Goal: Navigation & Orientation: Locate item on page

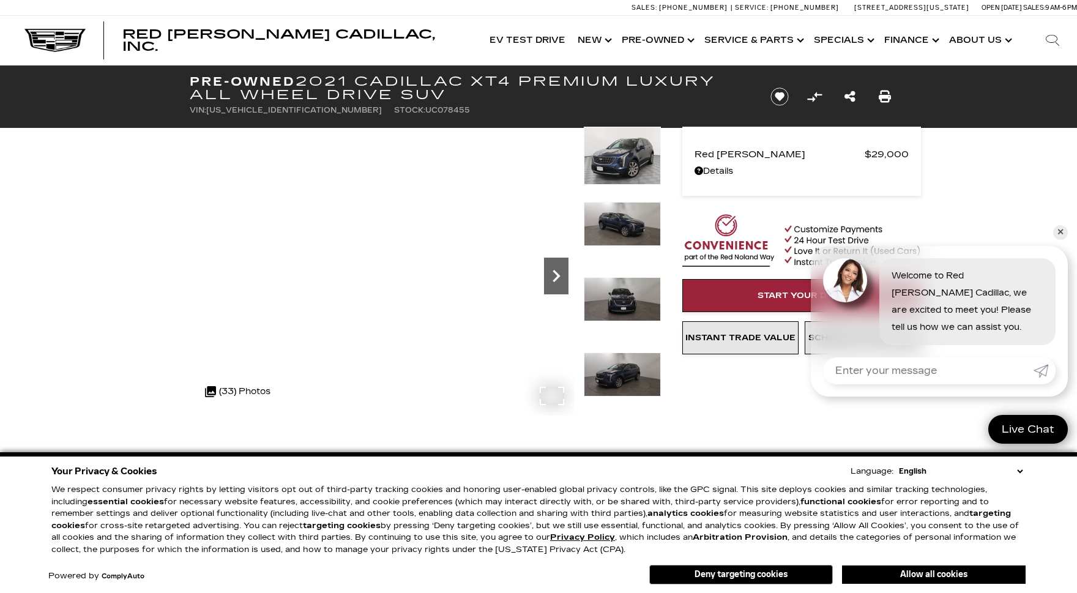
click at [561, 277] on icon "Next" at bounding box center [556, 276] width 24 height 24
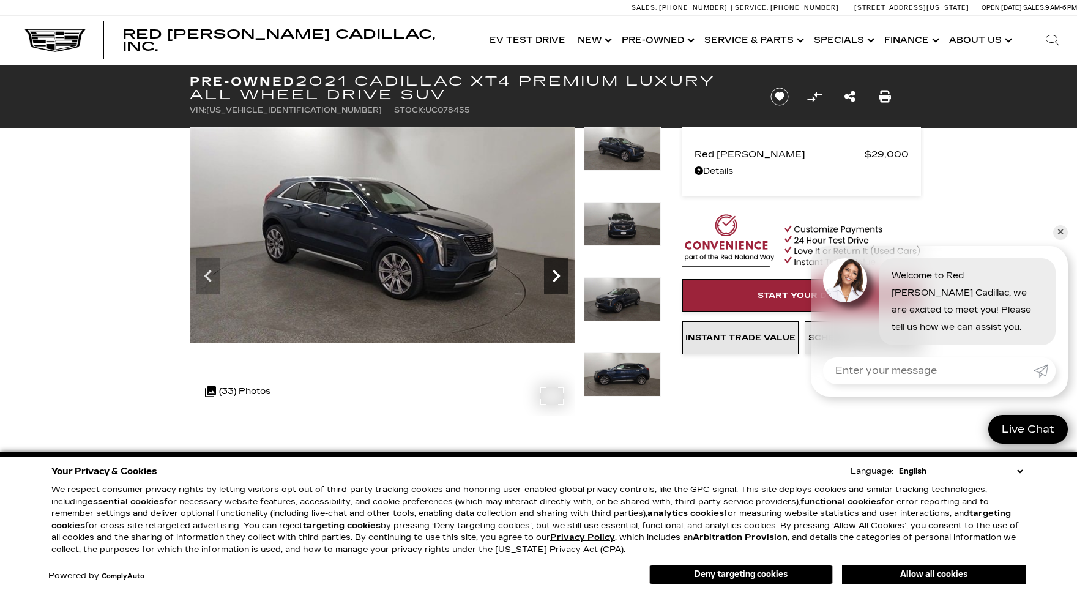
click at [561, 277] on icon "Next" at bounding box center [556, 276] width 24 height 24
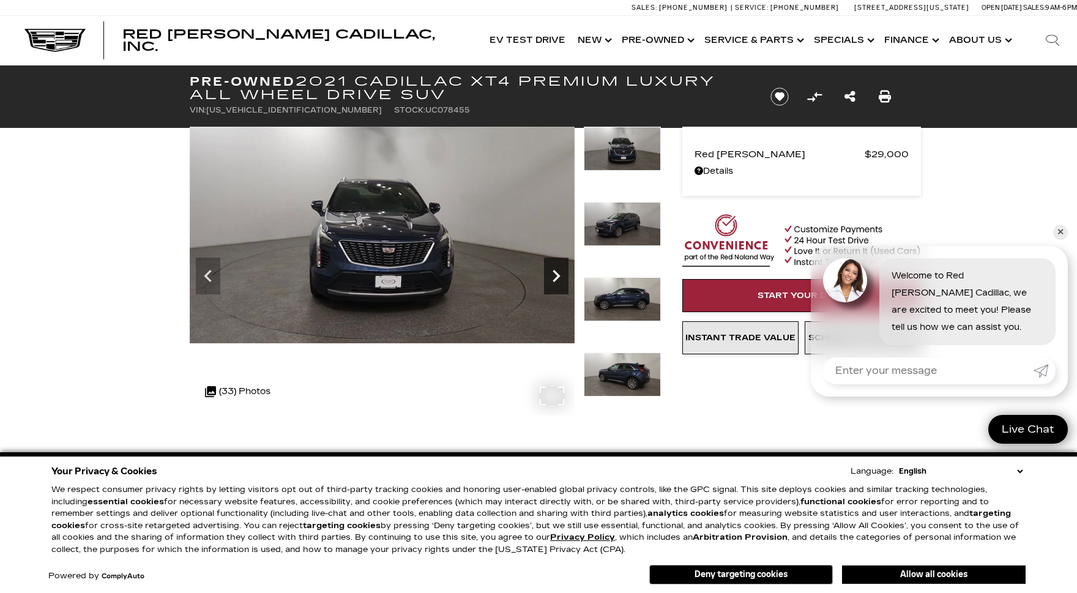
click at [561, 277] on icon "Next" at bounding box center [556, 276] width 24 height 24
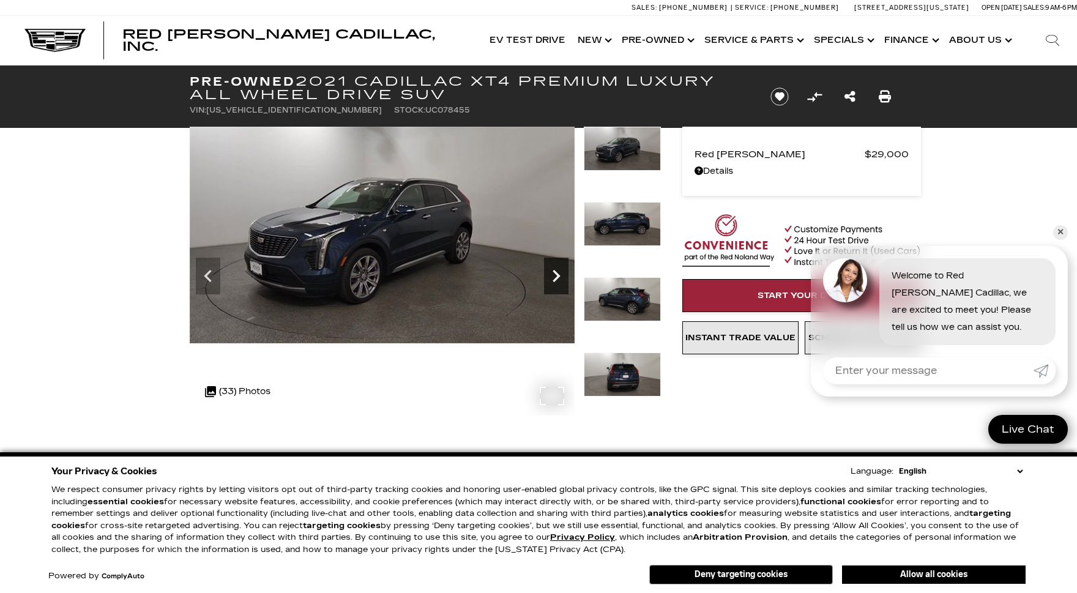
click at [561, 277] on icon "Next" at bounding box center [556, 276] width 24 height 24
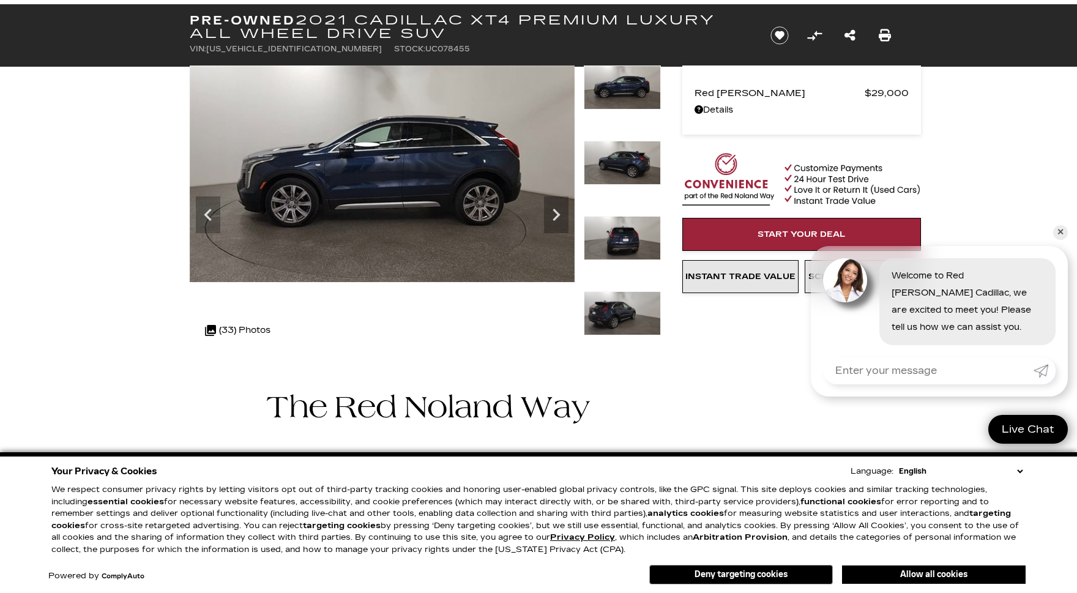
scroll to position [61, 0]
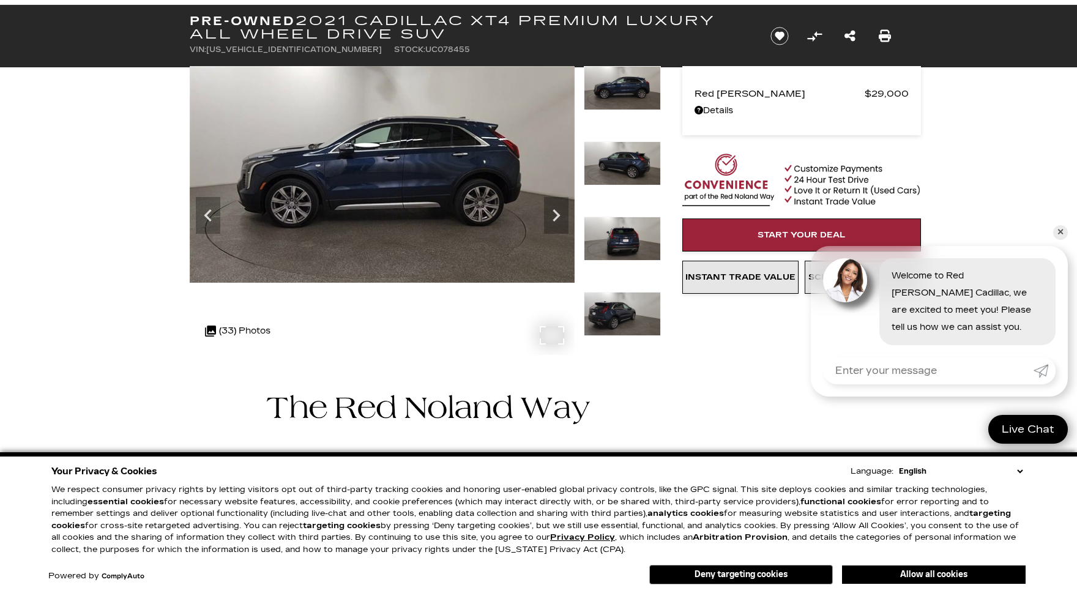
click at [245, 331] on div ".cls-1, .cls-3 { fill: #c50033; } .cls-1 { clip-rule: evenodd; } .cls-2 { clip-…" at bounding box center [238, 331] width 78 height 29
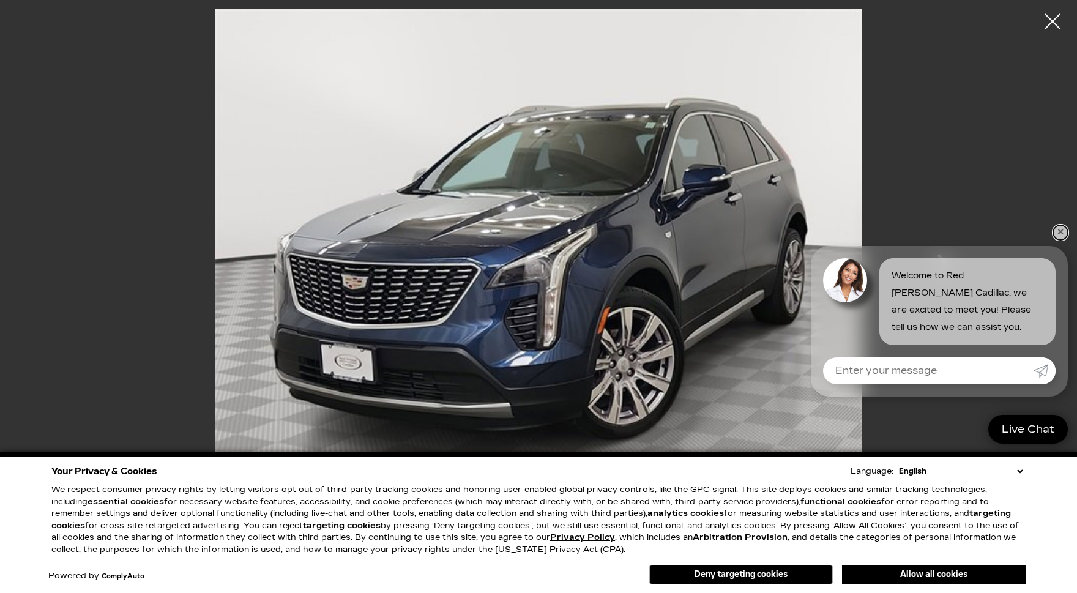
click at [1060, 233] on link "✕" at bounding box center [1061, 232] width 15 height 15
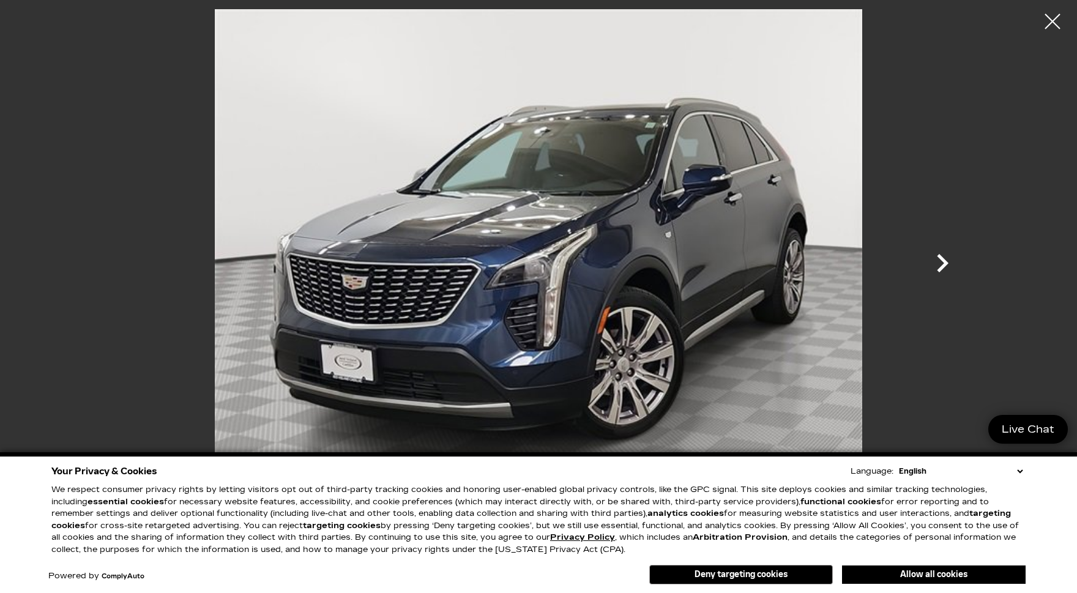
click at [943, 259] on icon "Next" at bounding box center [943, 263] width 12 height 18
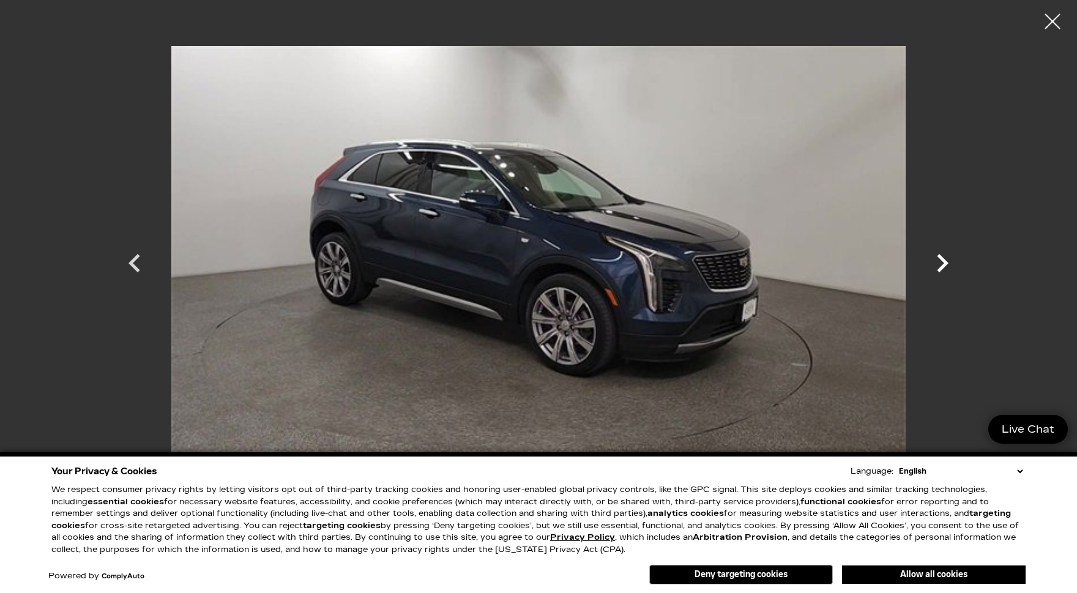
click at [943, 259] on icon "Next" at bounding box center [943, 263] width 12 height 18
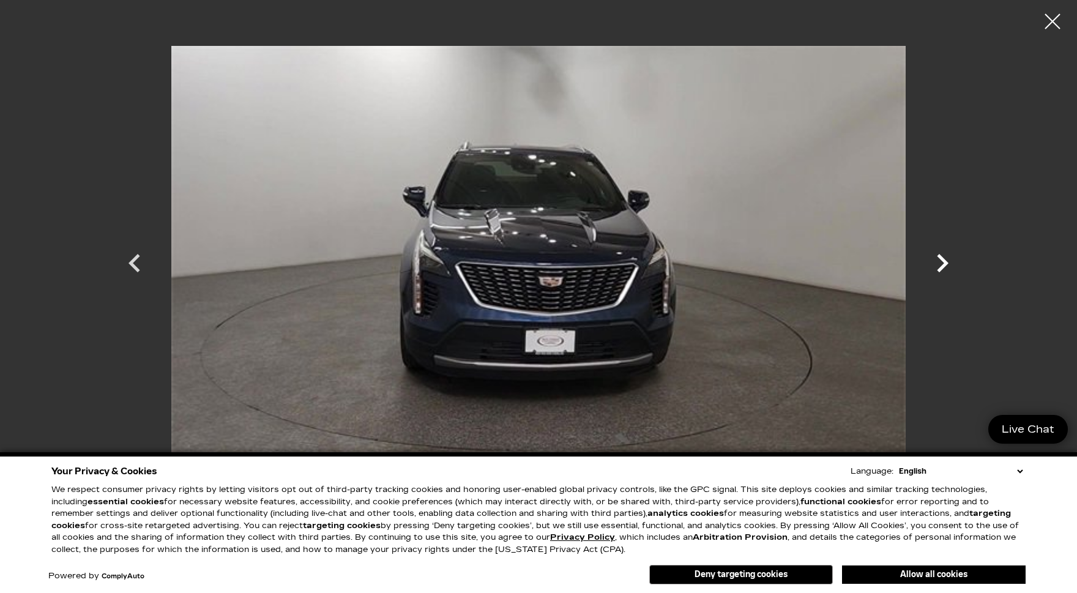
click at [943, 259] on icon "Next" at bounding box center [943, 263] width 12 height 18
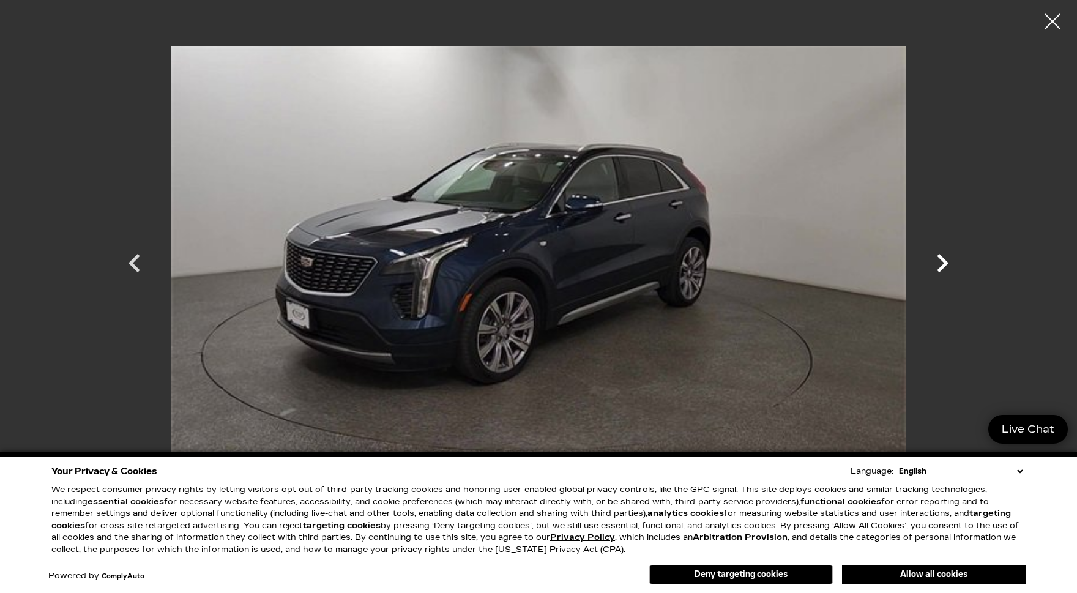
click at [943, 259] on icon "Next" at bounding box center [943, 263] width 12 height 18
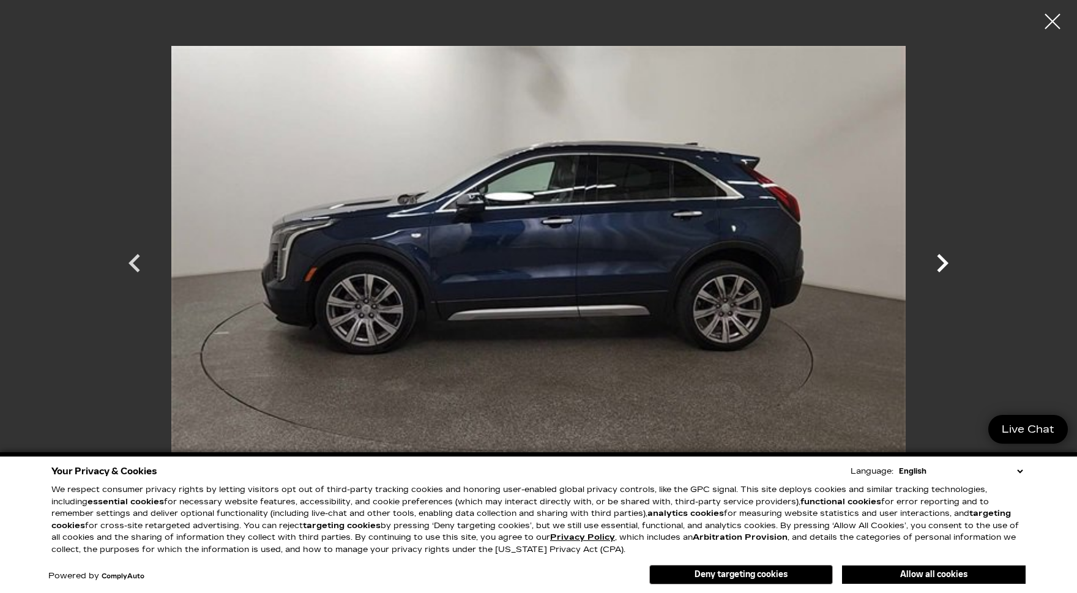
click at [943, 259] on icon "Next" at bounding box center [943, 263] width 12 height 18
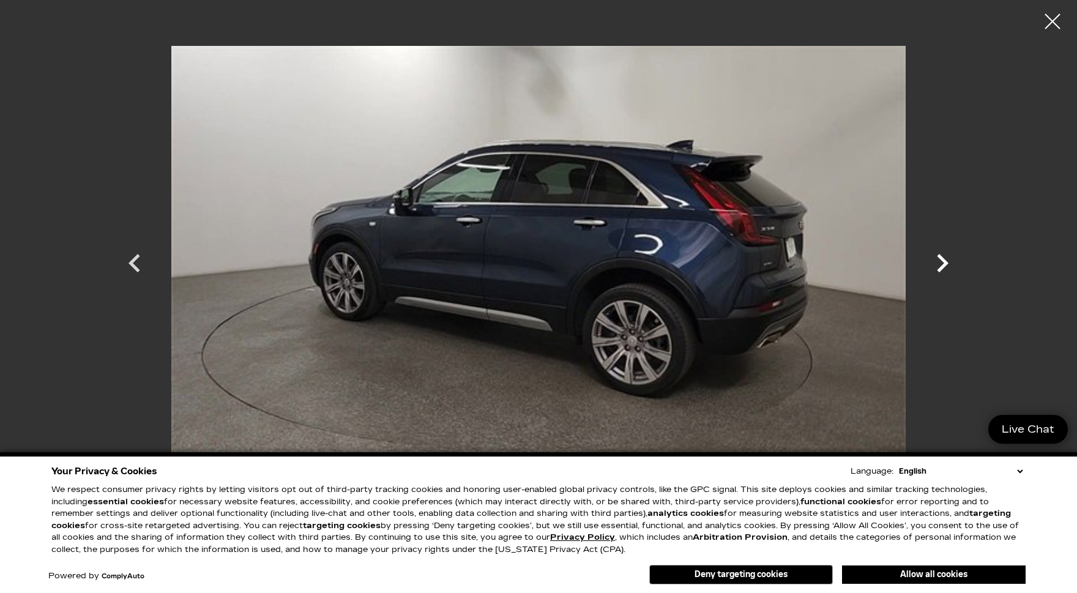
click at [943, 259] on icon "Next" at bounding box center [943, 263] width 12 height 18
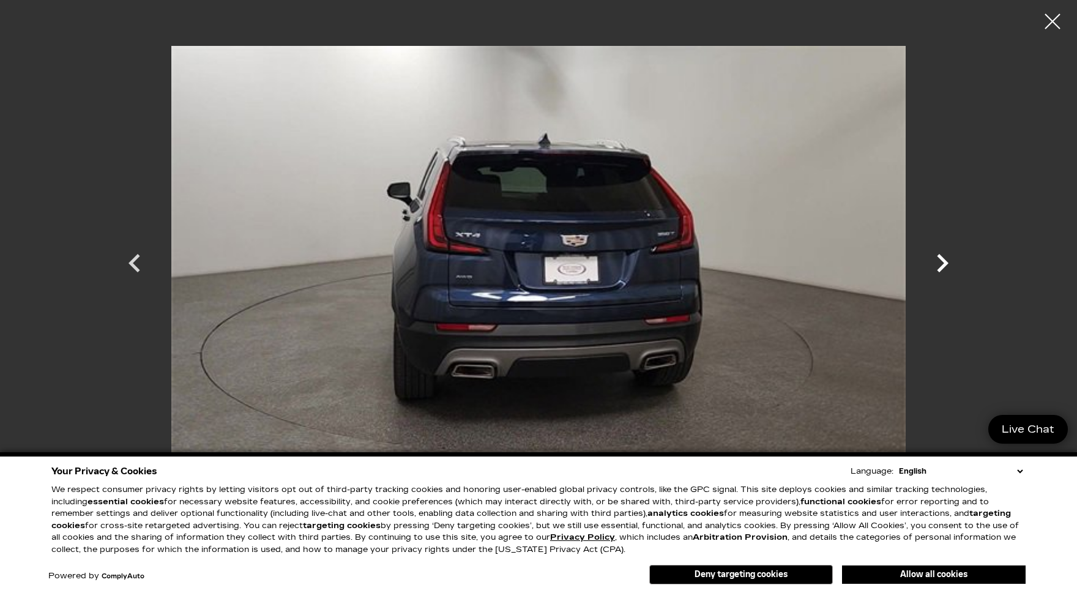
click at [943, 259] on icon "Next" at bounding box center [943, 263] width 12 height 18
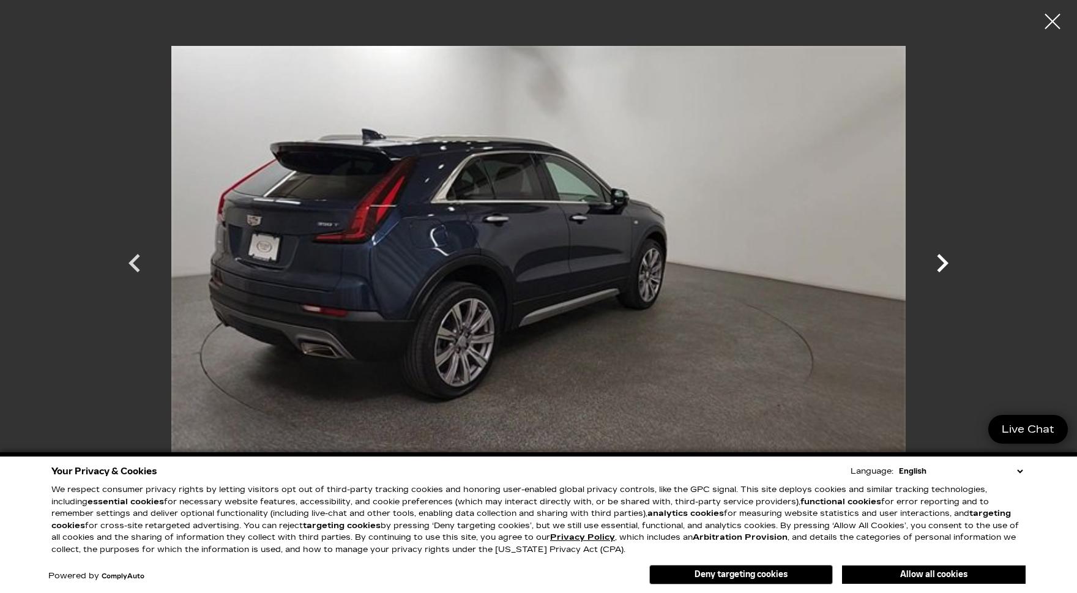
click at [943, 259] on icon "Next" at bounding box center [943, 263] width 12 height 18
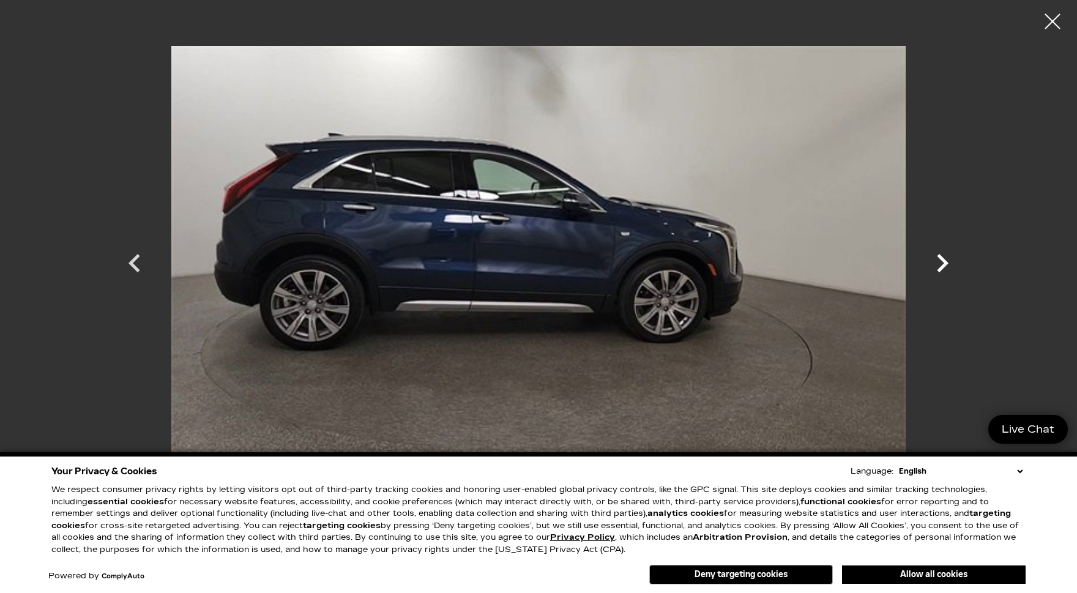
click at [943, 259] on icon "Next" at bounding box center [943, 263] width 12 height 18
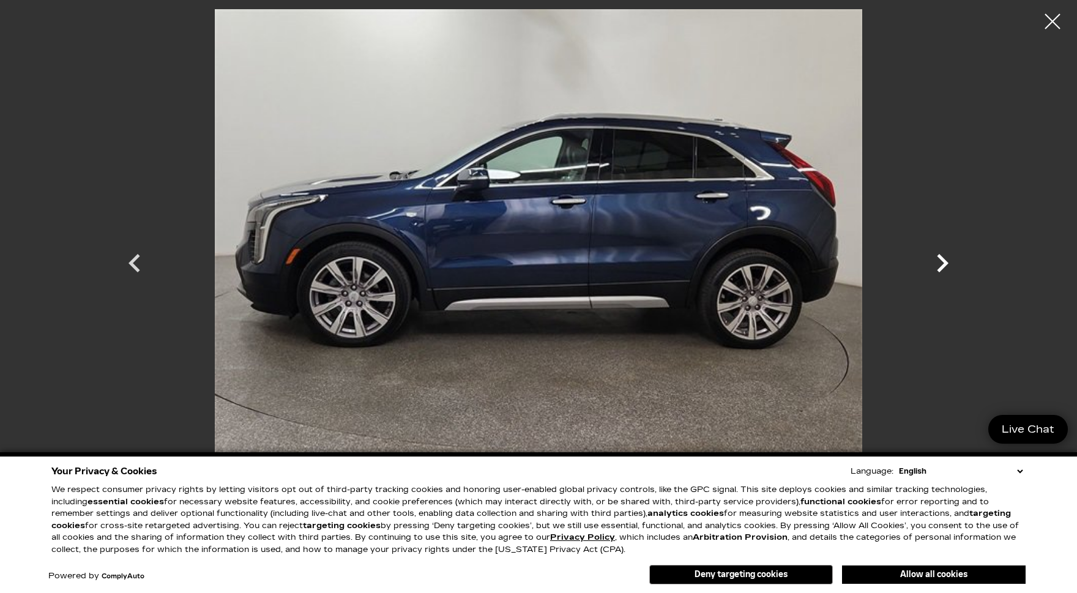
click at [943, 259] on icon "Next" at bounding box center [943, 263] width 12 height 18
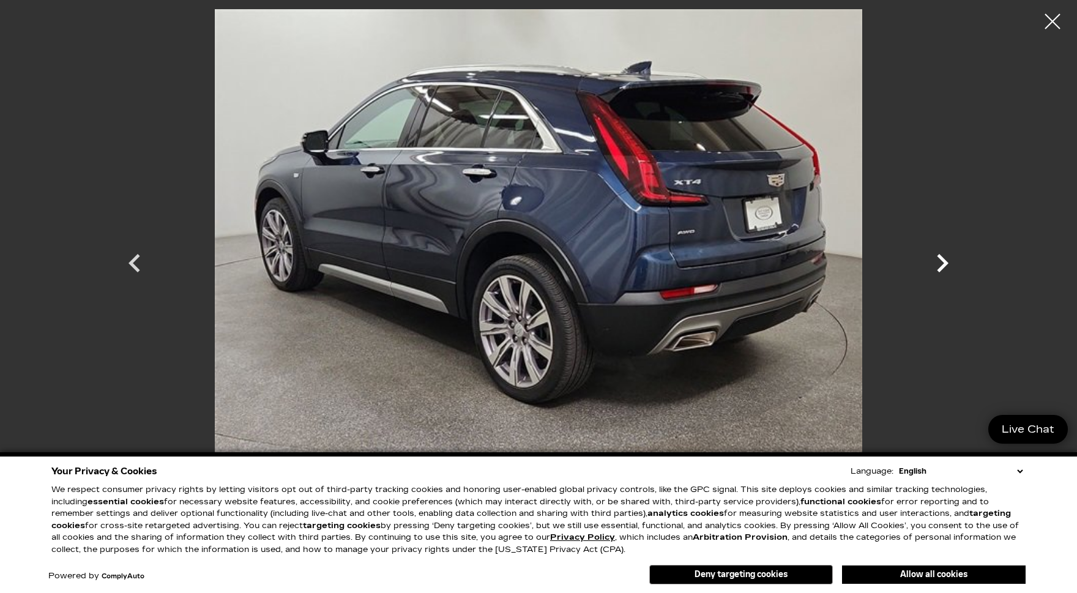
click at [943, 259] on icon "Next" at bounding box center [943, 263] width 12 height 18
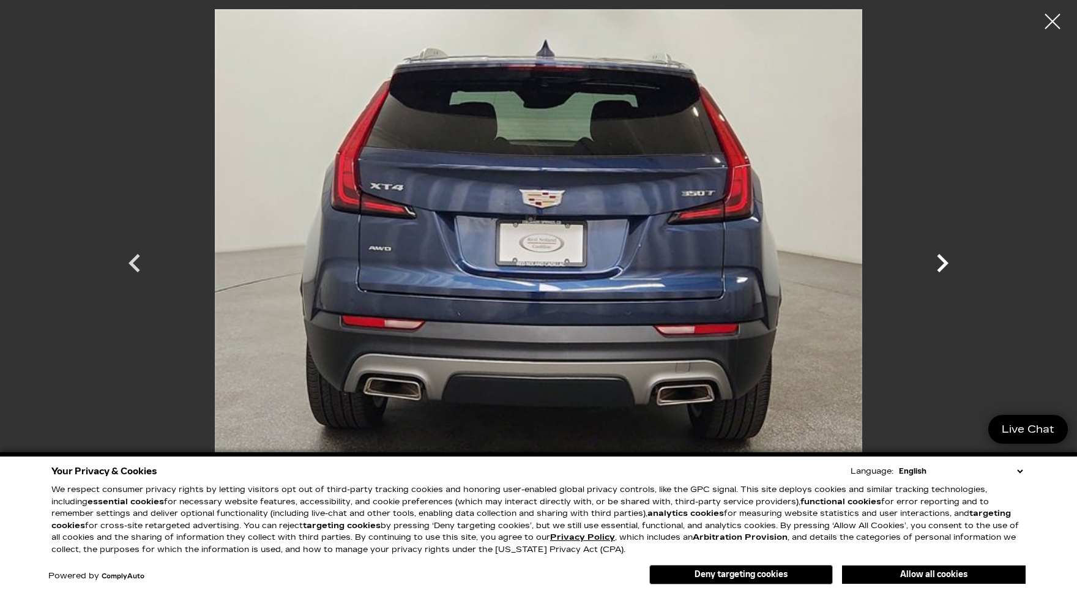
click at [943, 259] on icon "Next" at bounding box center [943, 263] width 12 height 18
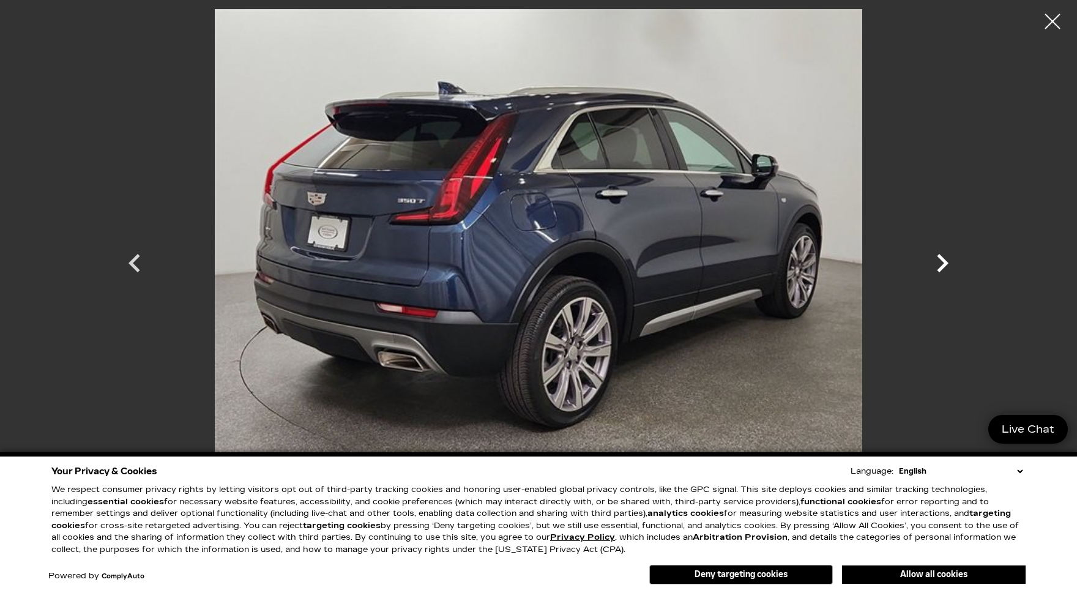
click at [943, 259] on icon "Next" at bounding box center [943, 263] width 12 height 18
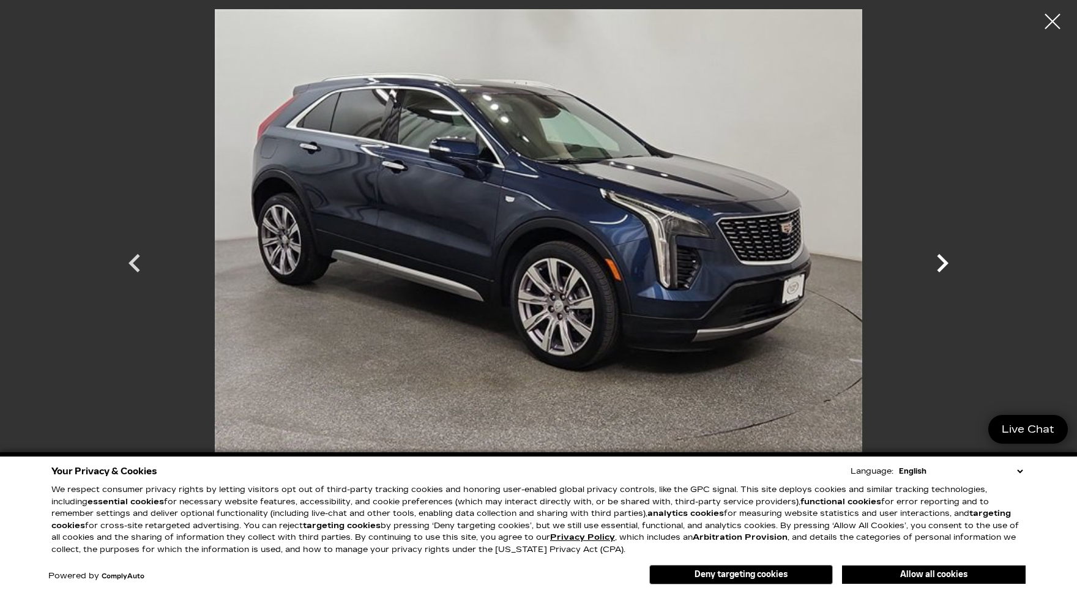
click at [943, 259] on icon "Next" at bounding box center [943, 263] width 12 height 18
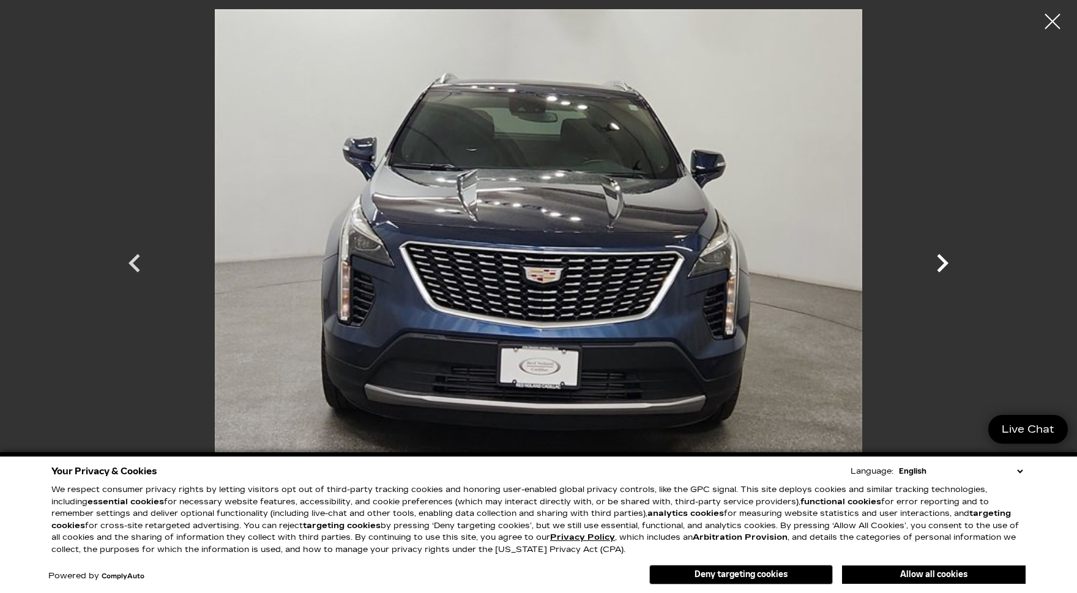
click at [943, 259] on icon "Next" at bounding box center [943, 263] width 12 height 18
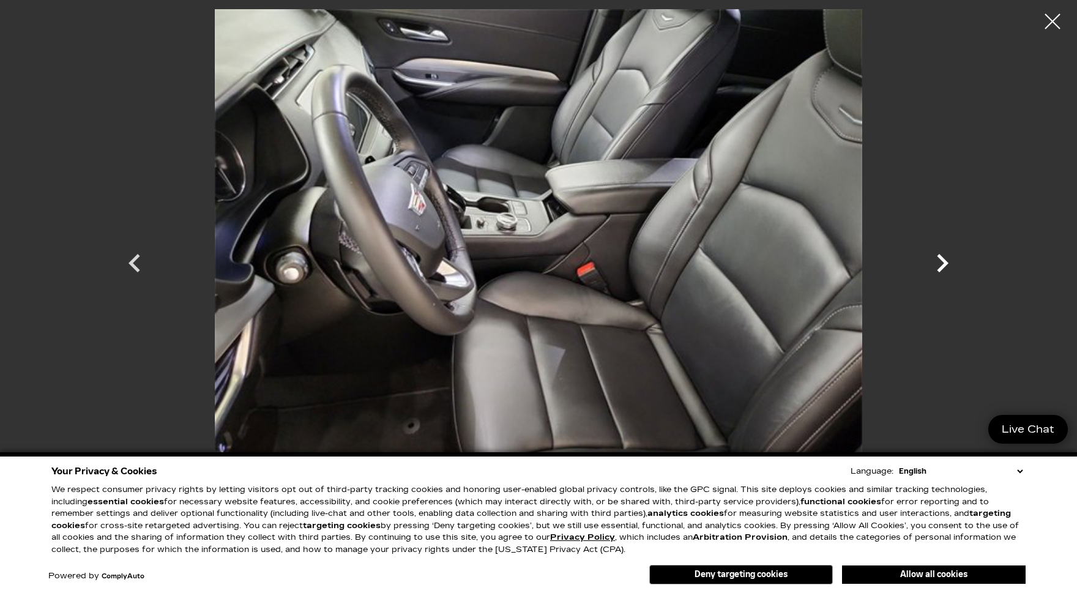
click at [943, 259] on icon "Next" at bounding box center [943, 263] width 12 height 18
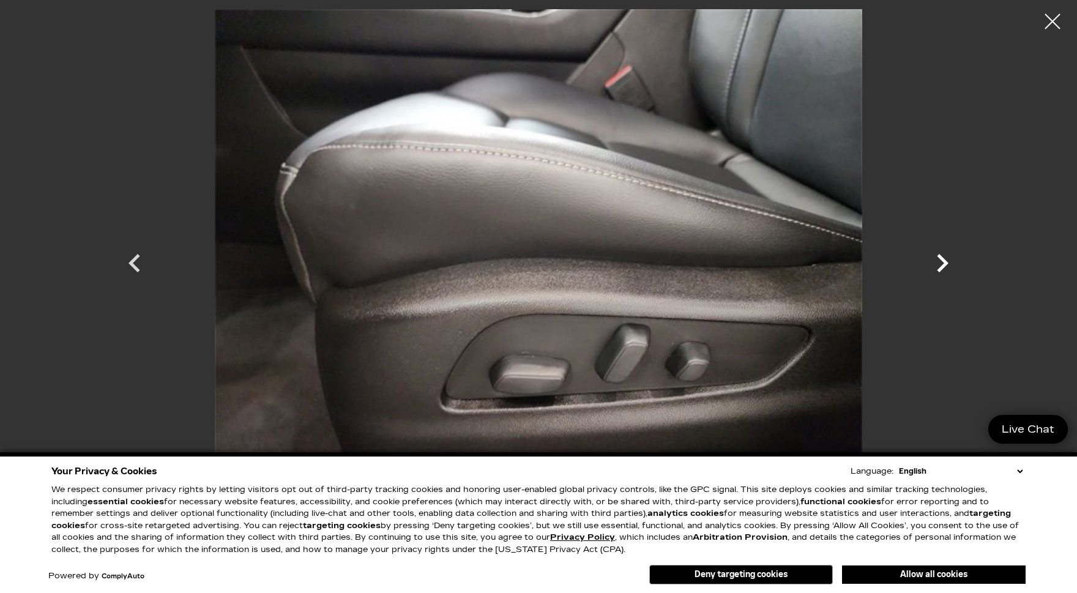
click at [943, 259] on icon "Next" at bounding box center [943, 263] width 12 height 18
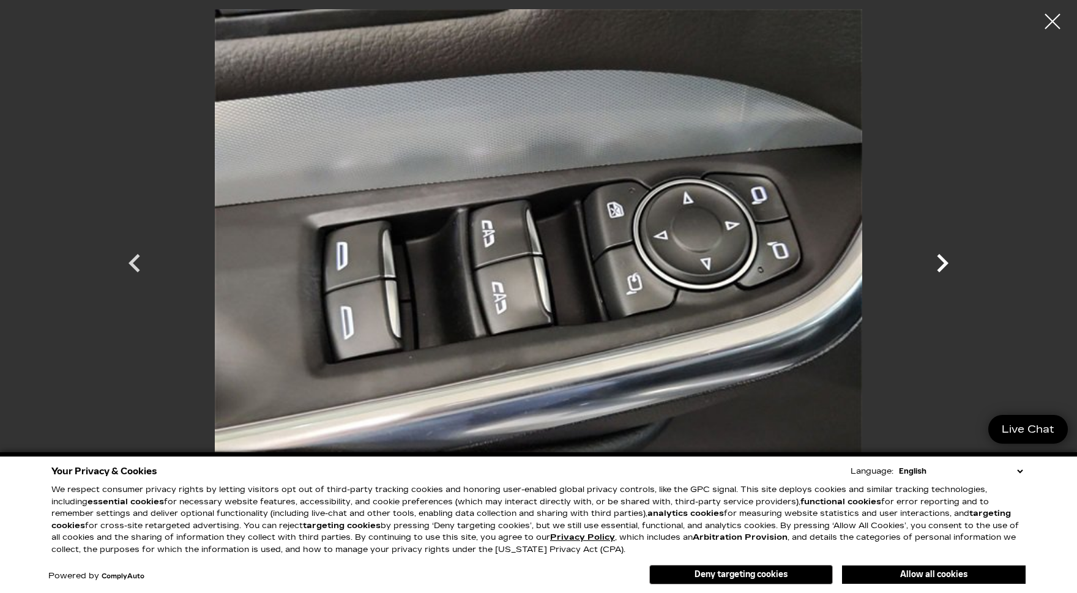
click at [943, 259] on icon "Next" at bounding box center [943, 263] width 12 height 18
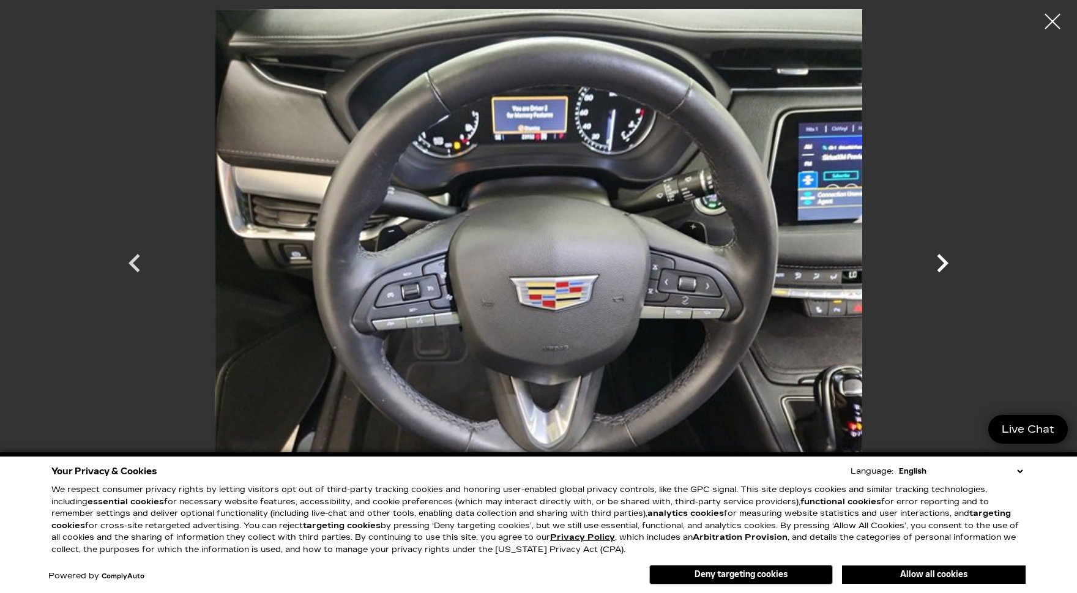
click at [943, 259] on icon "Next" at bounding box center [943, 263] width 12 height 18
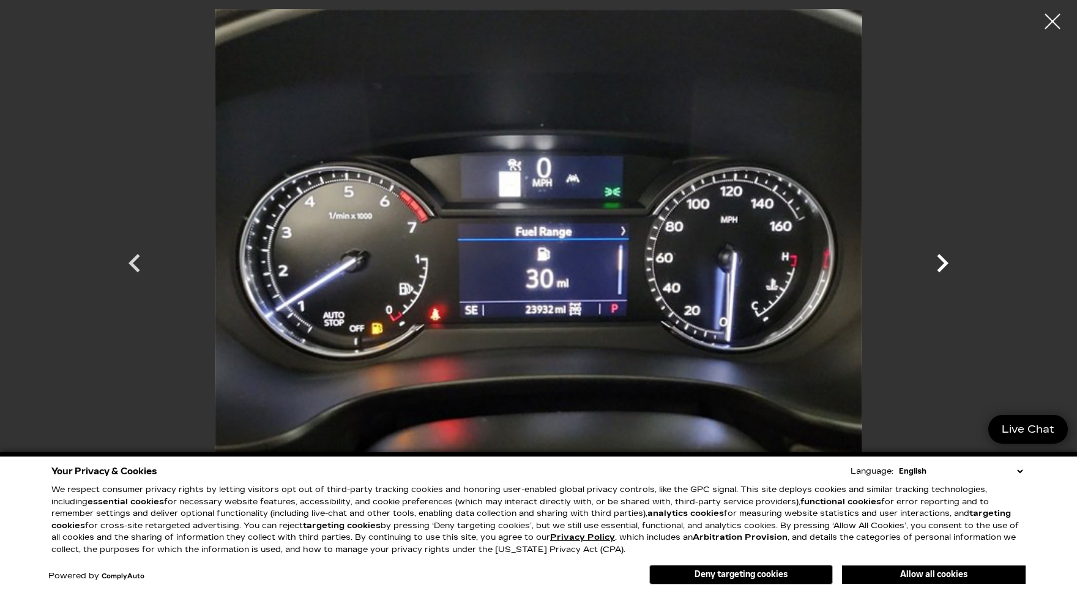
click at [943, 258] on icon "Next" at bounding box center [943, 263] width 12 height 18
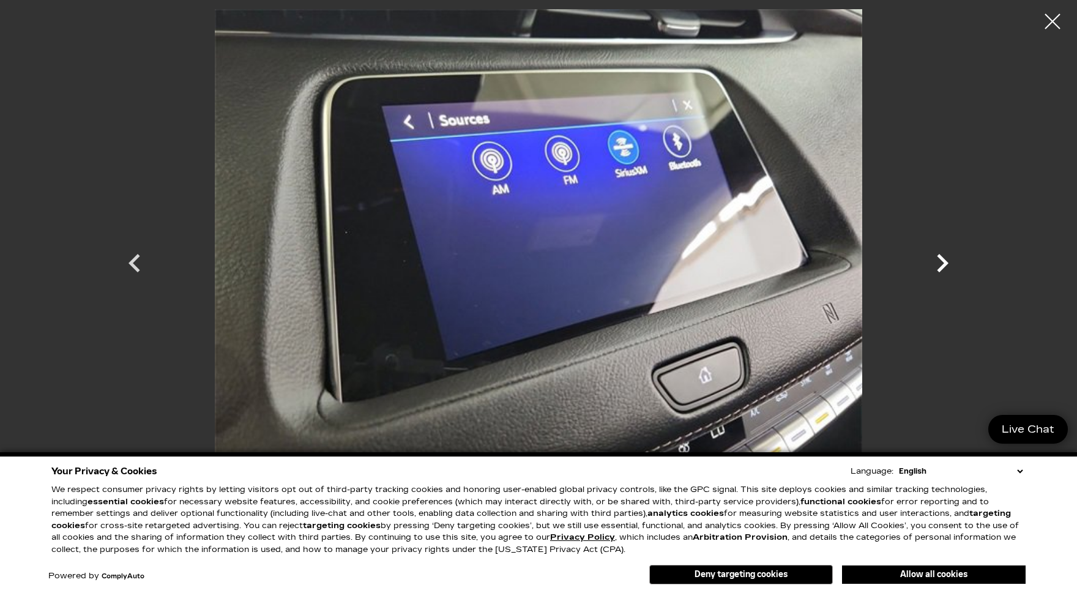
click at [943, 258] on icon "Next" at bounding box center [943, 263] width 12 height 18
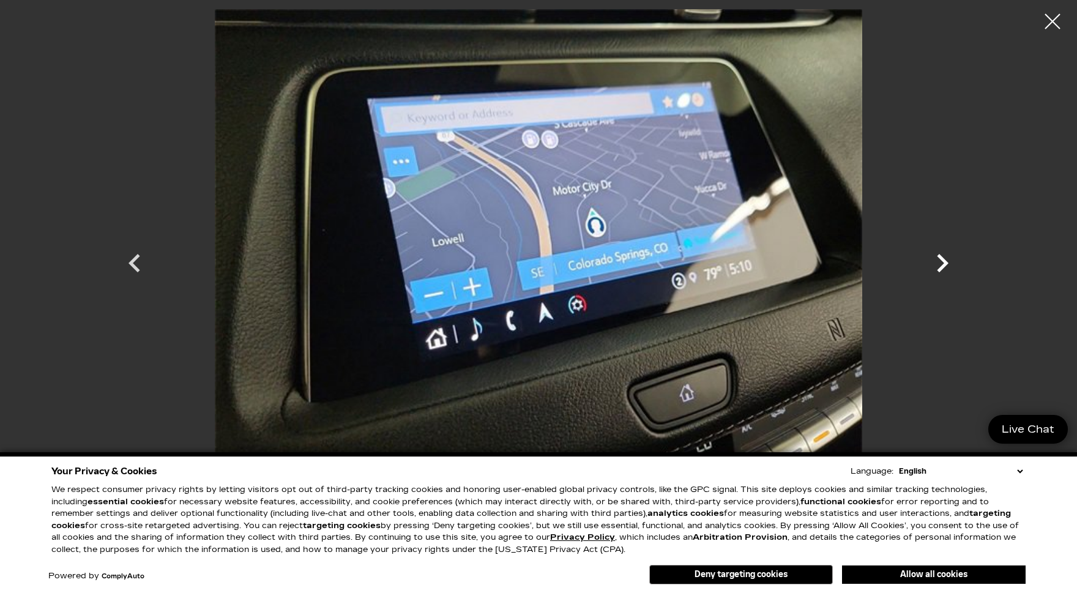
click at [942, 260] on icon "Next" at bounding box center [943, 263] width 12 height 18
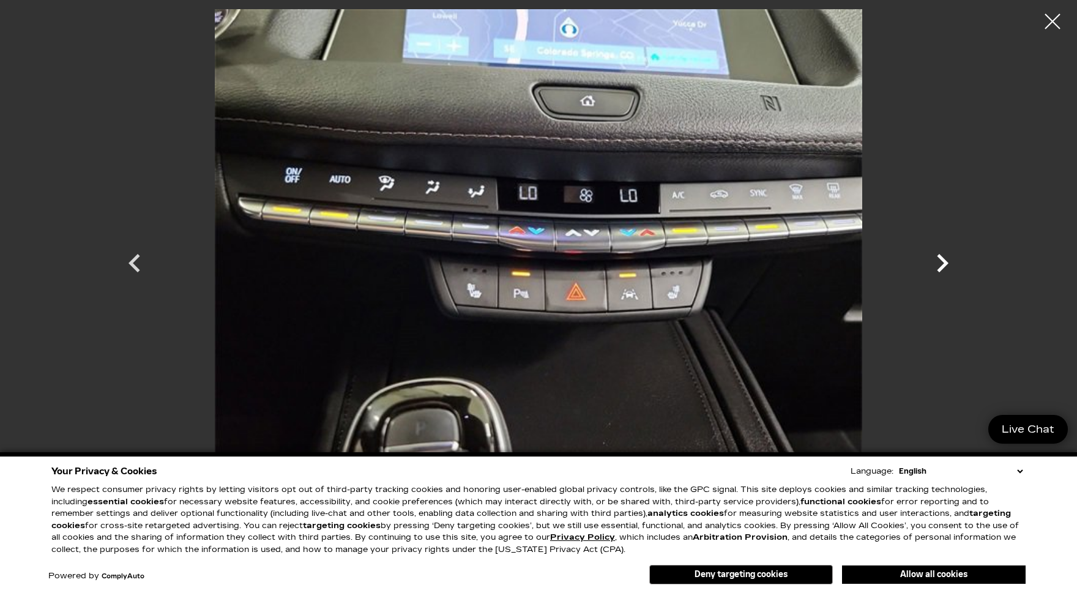
click at [941, 264] on icon "Next" at bounding box center [942, 263] width 37 height 37
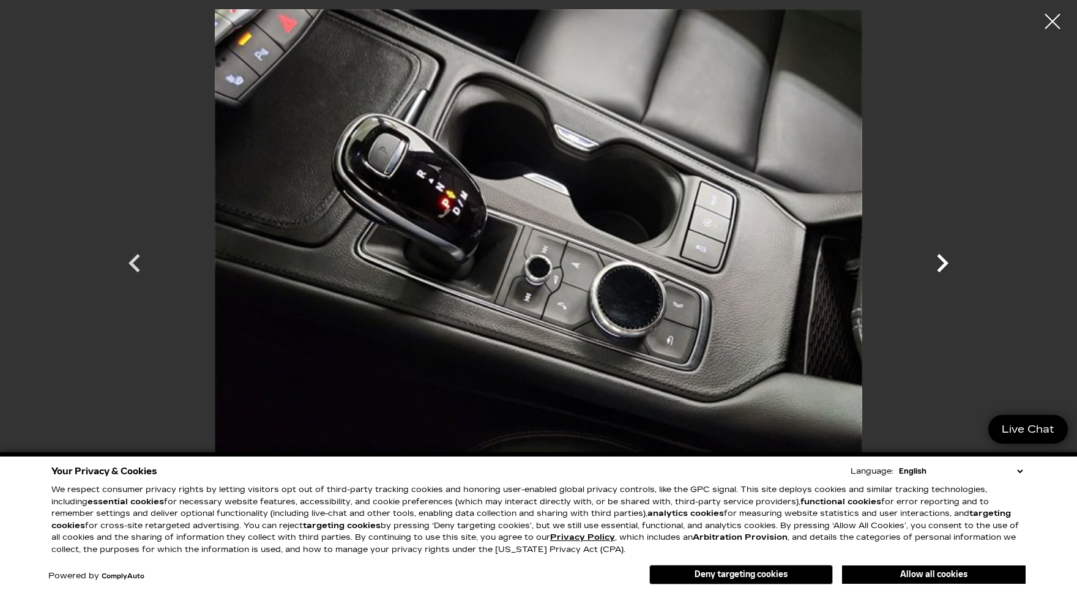
click at [940, 264] on icon "Next" at bounding box center [942, 263] width 37 height 37
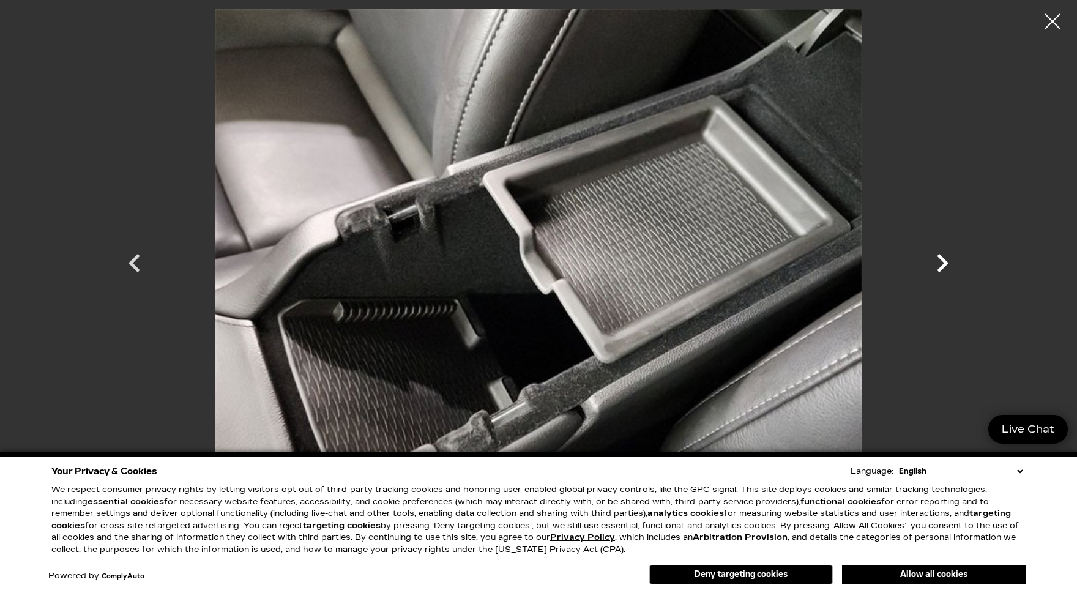
click at [940, 264] on icon "Next" at bounding box center [942, 263] width 37 height 37
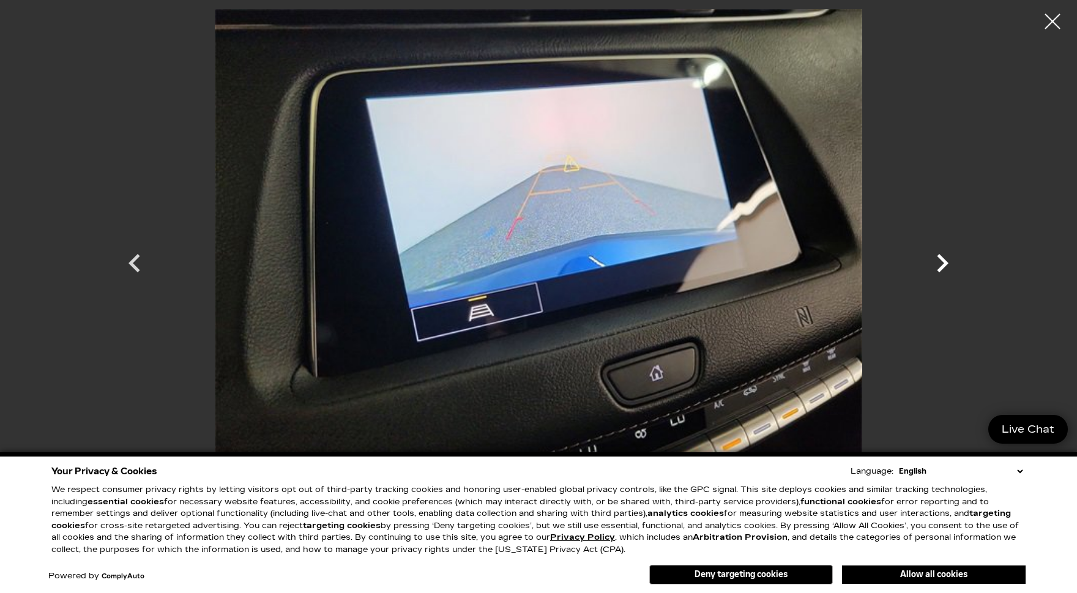
click at [940, 266] on icon "Next" at bounding box center [942, 263] width 37 height 37
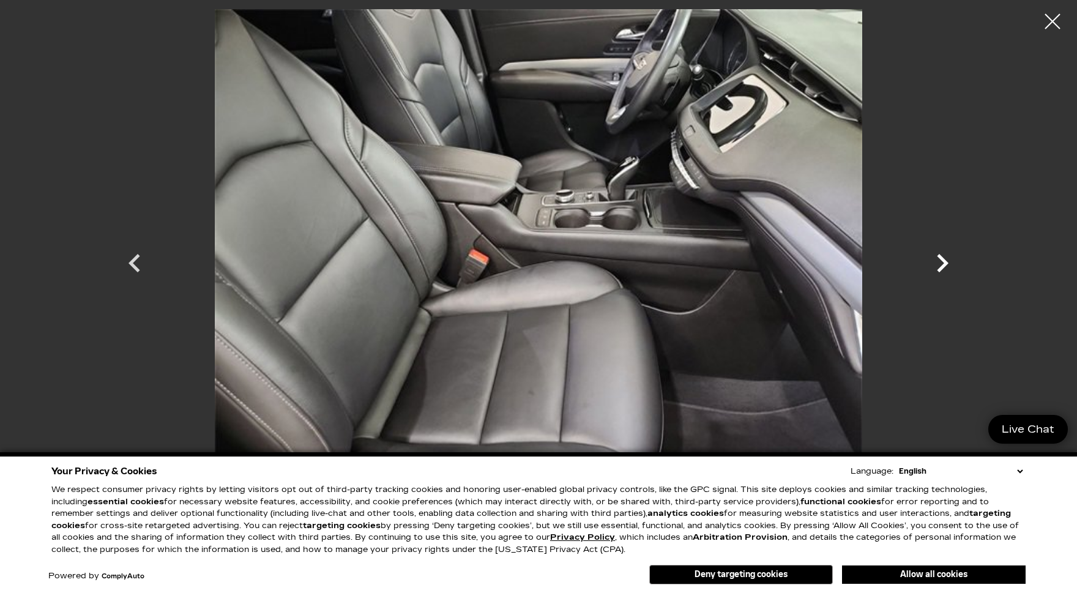
click at [940, 267] on icon "Next" at bounding box center [942, 263] width 37 height 37
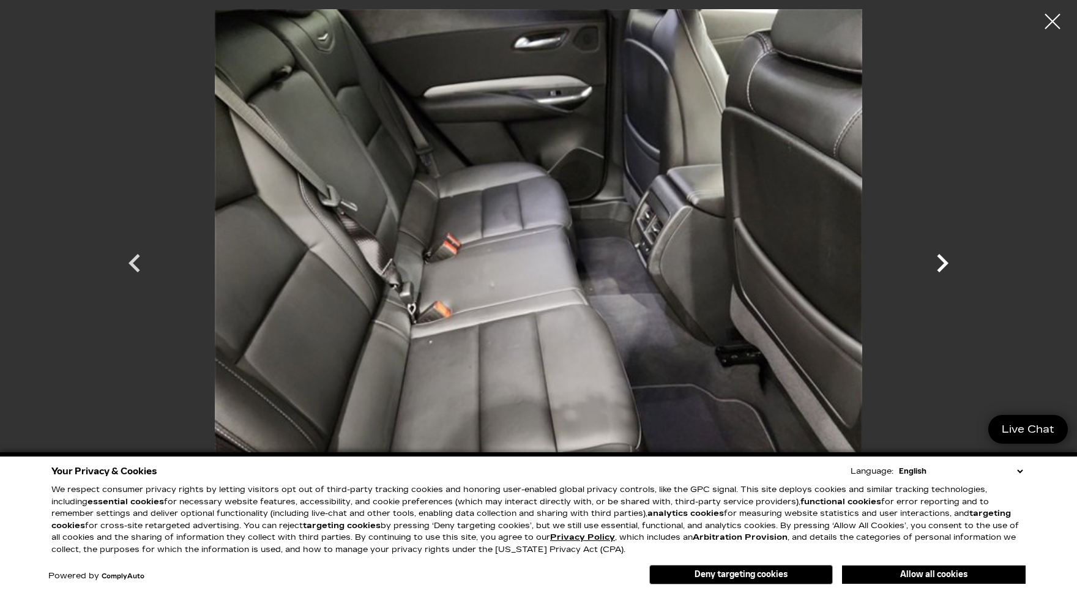
click at [940, 267] on icon "Next" at bounding box center [942, 263] width 37 height 37
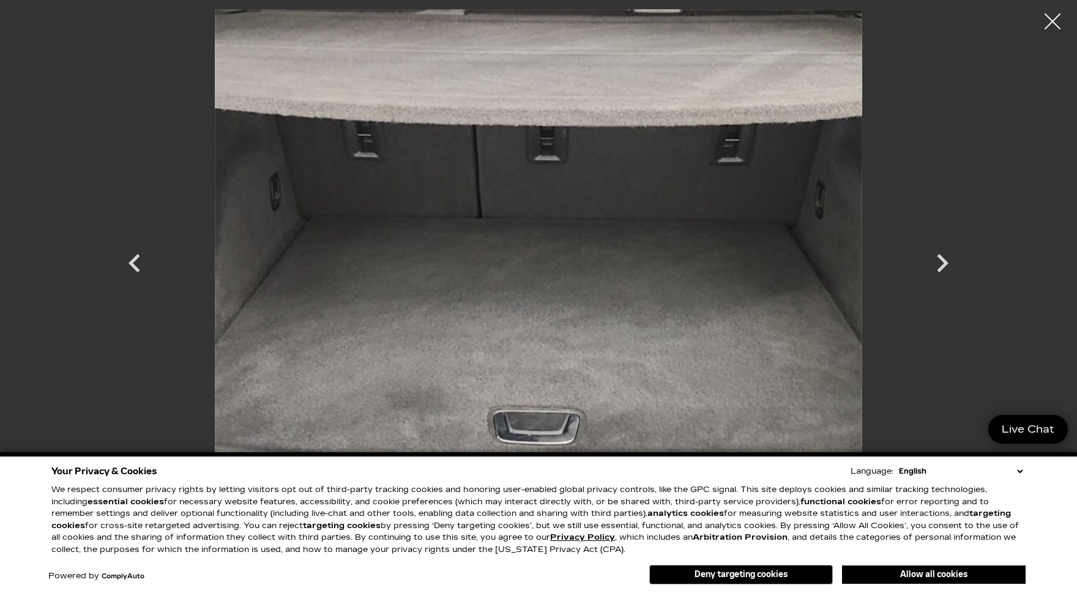
click at [1051, 23] on div at bounding box center [1053, 22] width 32 height 32
